Goal: Check status: Check status

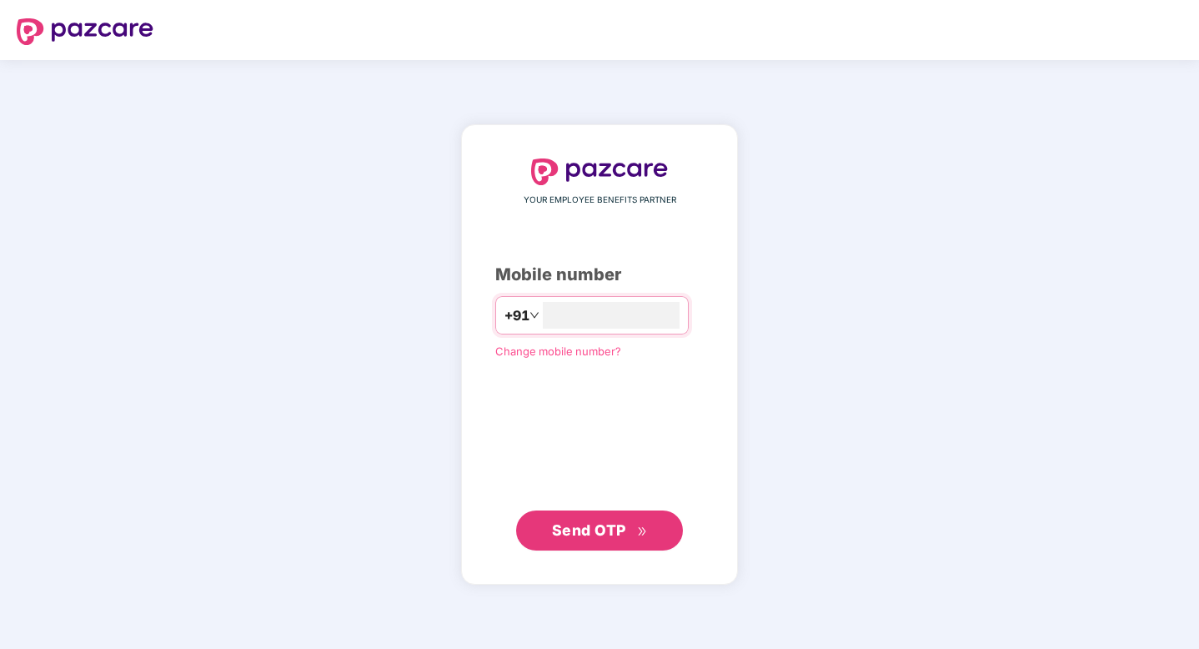
type input "**********"
click at [606, 545] on button "Send OTP" at bounding box center [599, 530] width 167 height 40
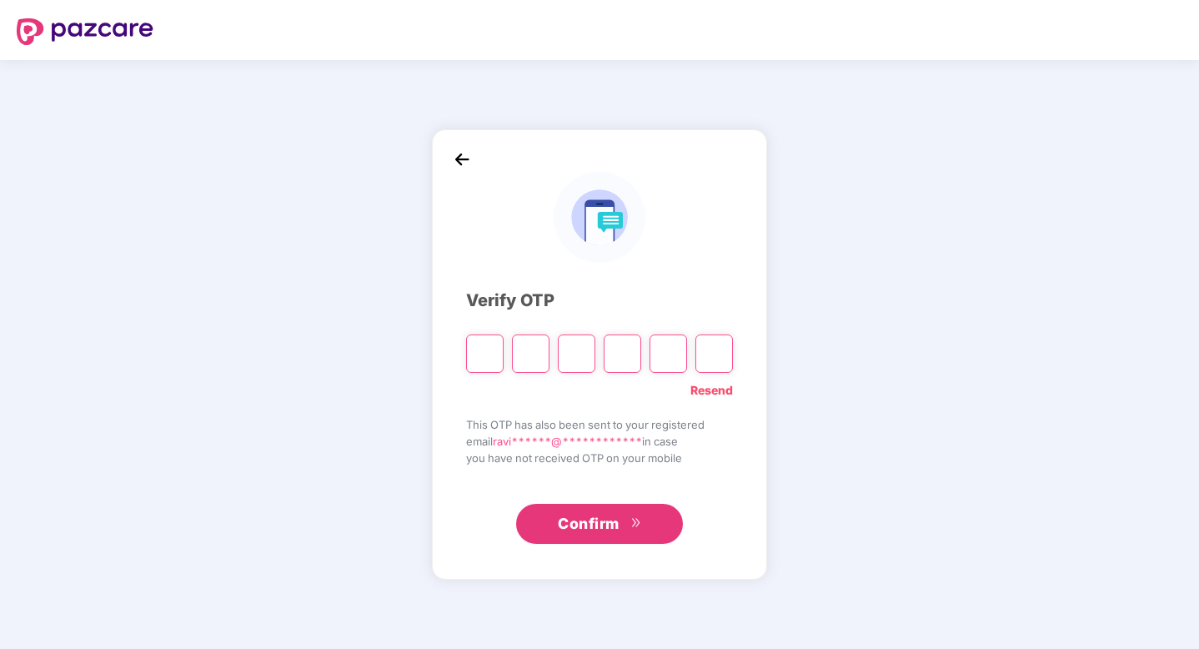
type input "*"
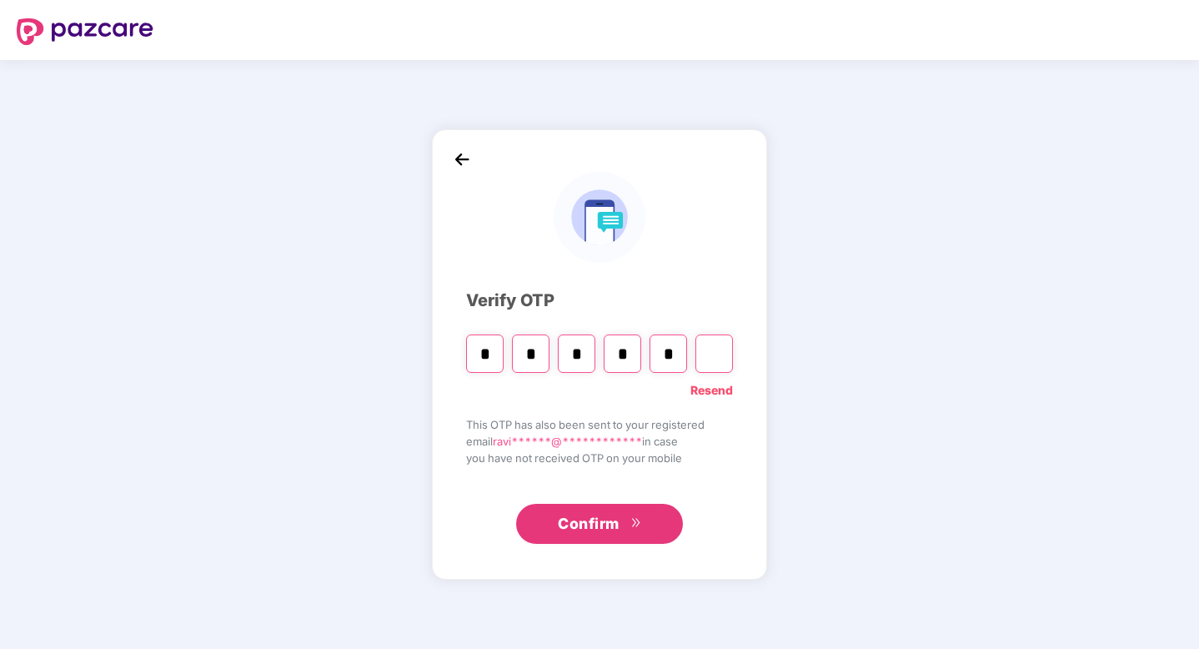
type input "*"
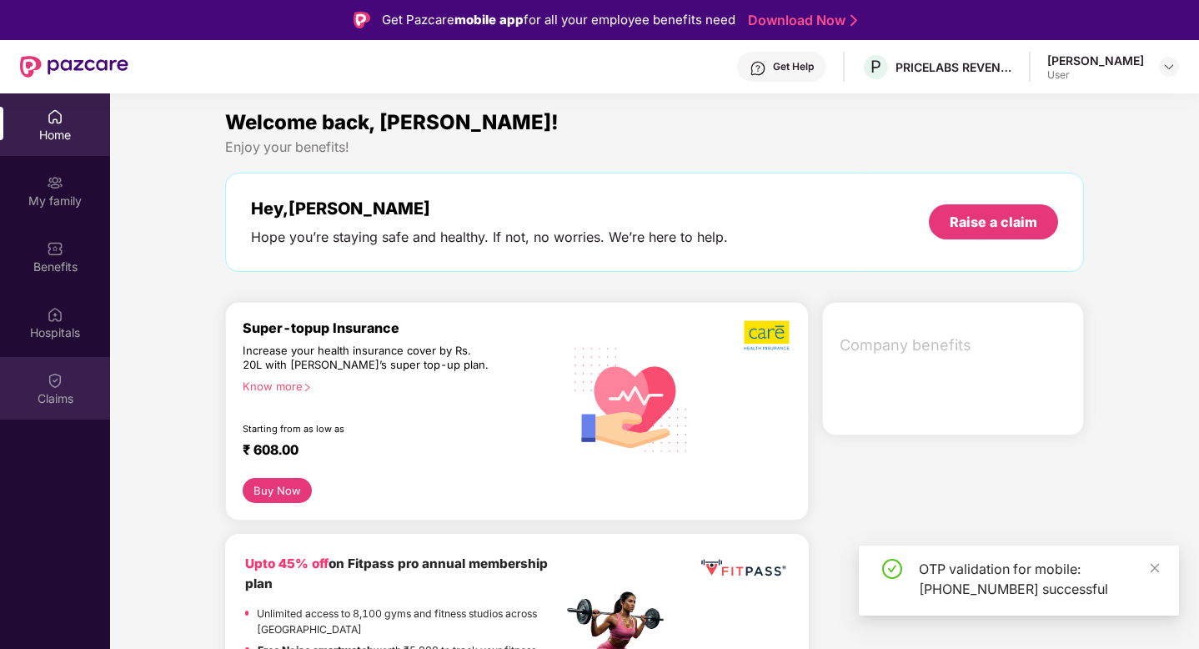
click at [71, 387] on div "Claims" at bounding box center [55, 388] width 110 height 63
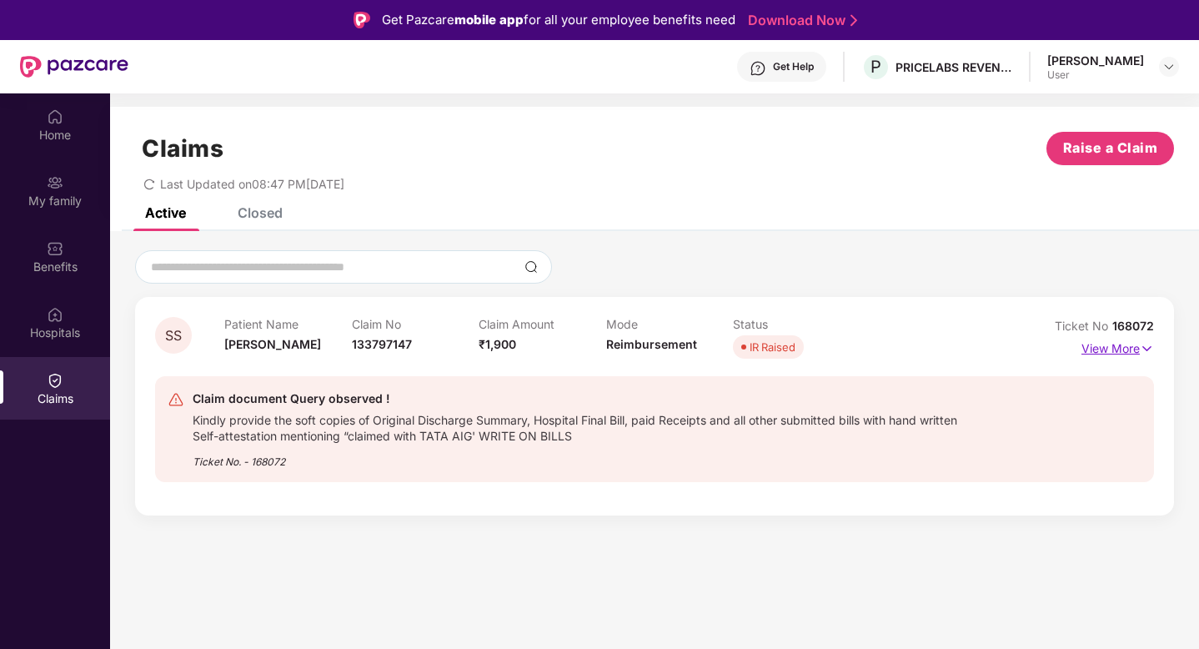
click at [1112, 350] on p "View More" at bounding box center [1118, 346] width 73 height 23
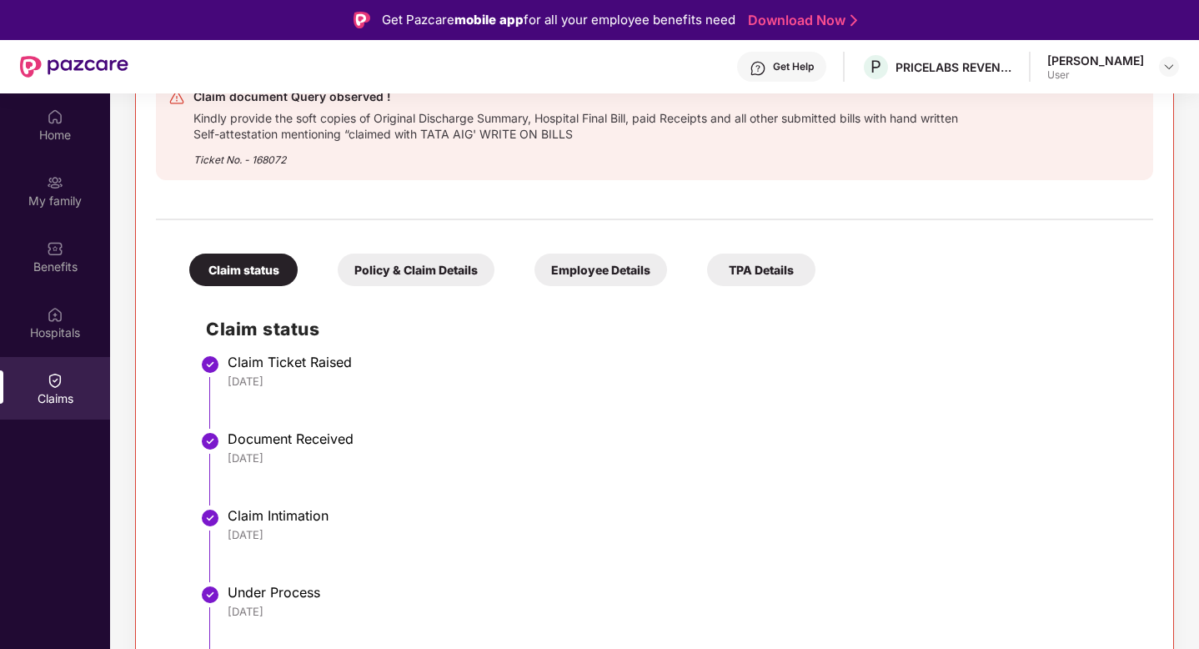
scroll to position [358, 0]
click at [446, 260] on div "Policy & Claim Details" at bounding box center [416, 268] width 157 height 33
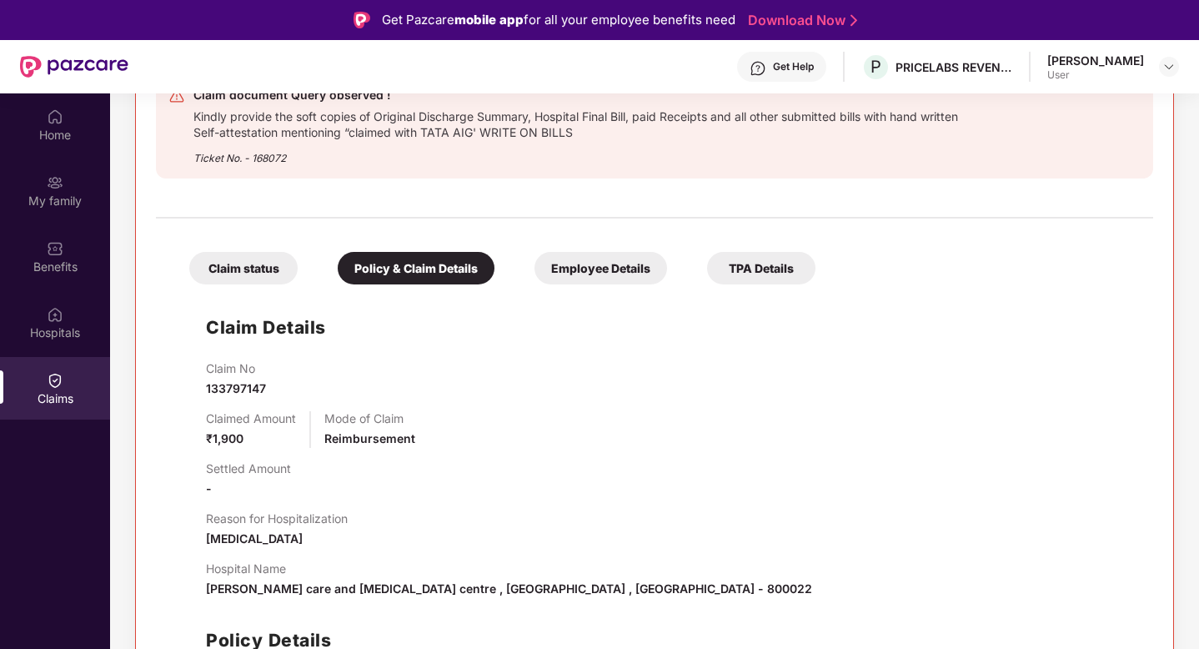
click at [558, 274] on div "Employee Details" at bounding box center [601, 268] width 133 height 33
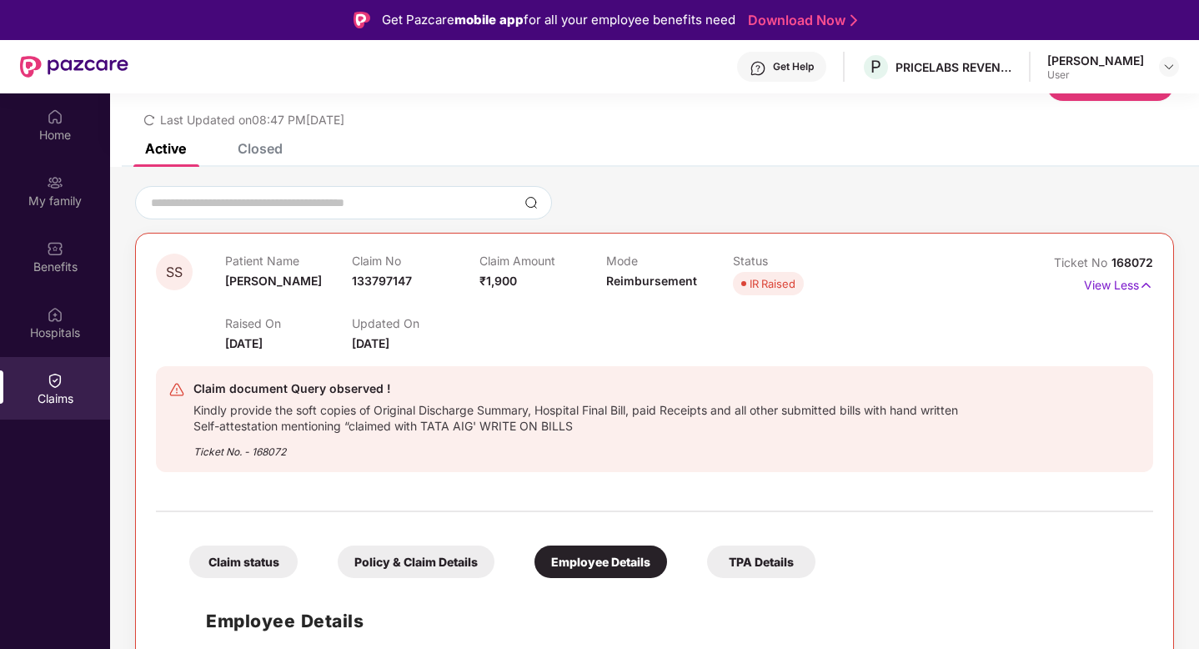
scroll to position [93, 0]
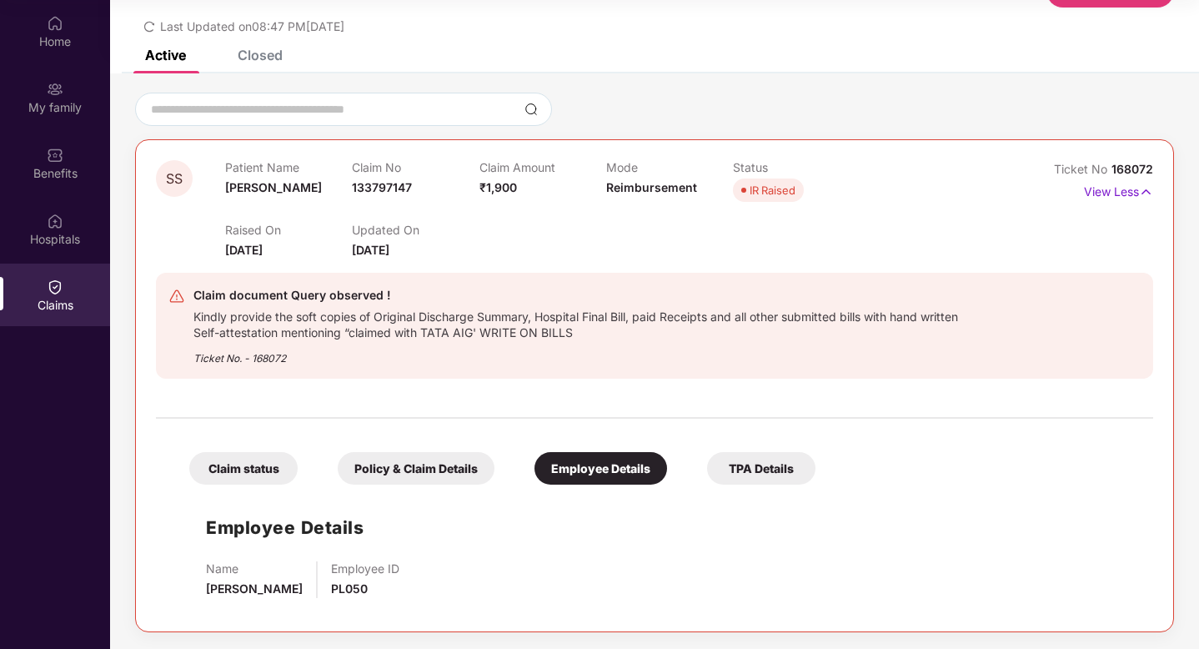
click at [722, 460] on div "TPA Details" at bounding box center [761, 468] width 108 height 33
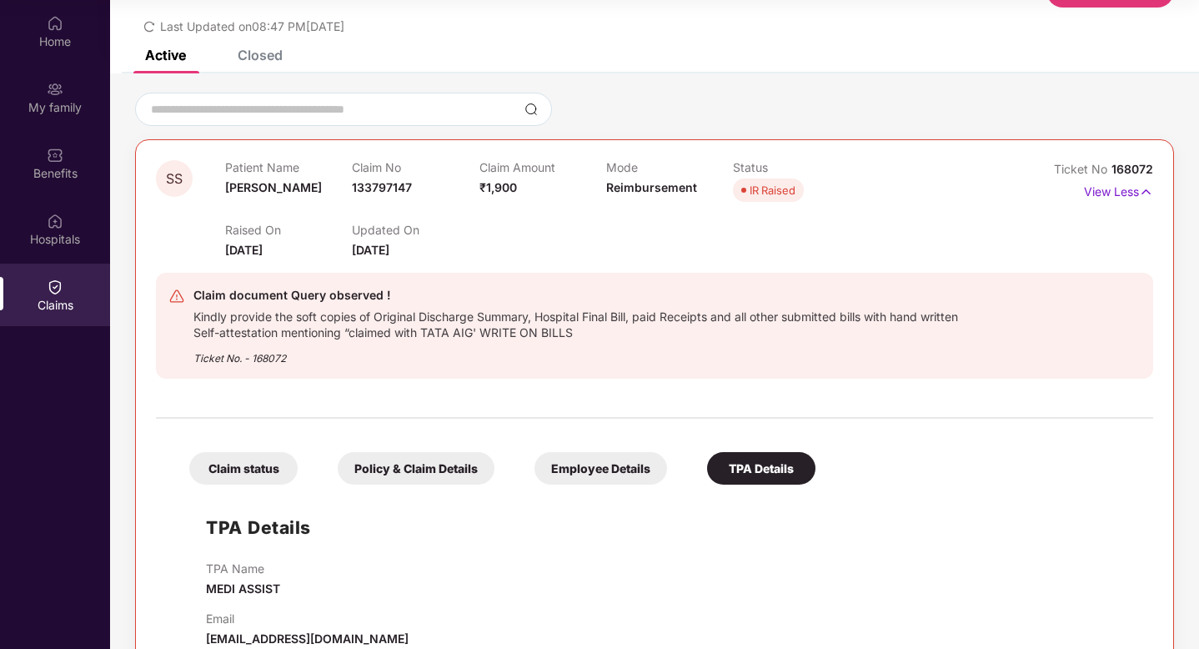
scroll to position [101, 0]
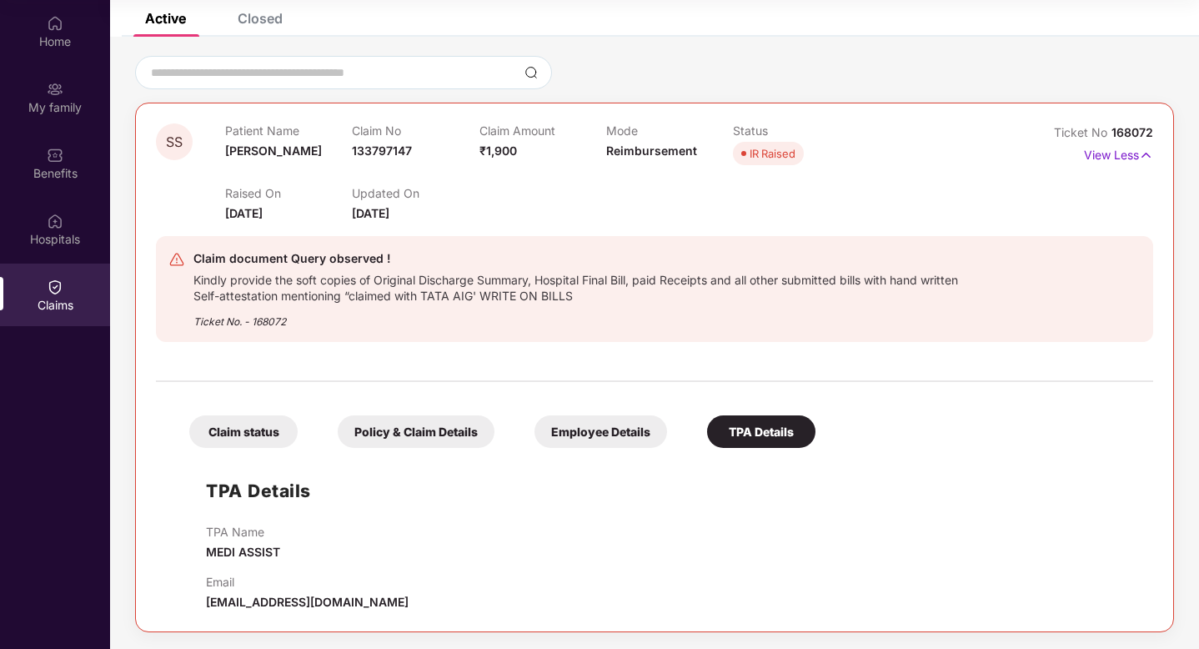
click at [267, 420] on div "Claim status" at bounding box center [243, 431] width 108 height 33
